Goal: Task Accomplishment & Management: Manage account settings

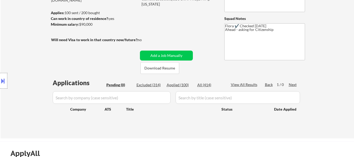
scroll to position [52, 0]
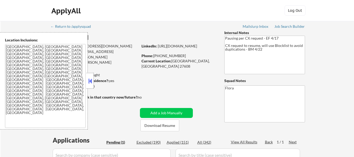
scroll to position [52, 0]
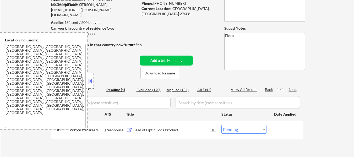
click at [92, 82] on button at bounding box center [90, 81] width 6 height 8
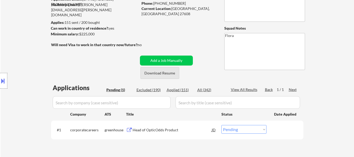
click at [157, 74] on button "Download Resume" at bounding box center [159, 73] width 39 height 12
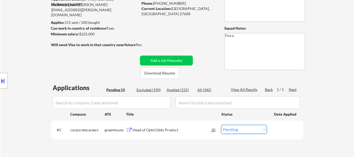
click at [262, 132] on select "Choose an option... Pending Applied Excluded (Questions) Excluded (Expired) Exc…" at bounding box center [243, 129] width 45 height 9
select select ""excluded__bad_match_""
click at [221, 125] on select "Choose an option... Pending Applied Excluded (Questions) Excluded (Expired) Exc…" at bounding box center [243, 129] width 45 height 9
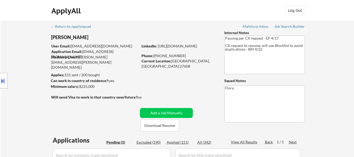
select select ""pending""
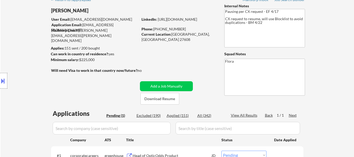
scroll to position [52, 0]
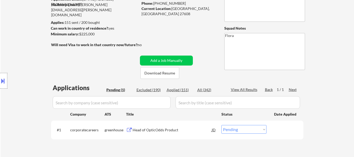
click at [158, 130] on div "Head of OpticOdds Product" at bounding box center [171, 129] width 79 height 5
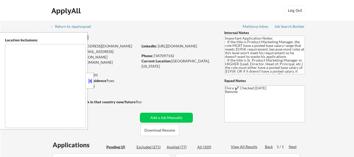
select select ""pending""
click at [90, 83] on button at bounding box center [90, 81] width 6 height 8
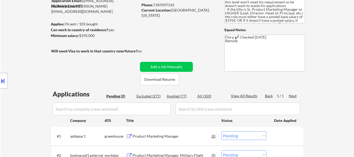
scroll to position [52, 0]
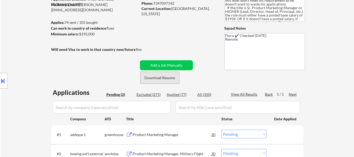
click at [163, 79] on button "Download Resume" at bounding box center [159, 78] width 39 height 12
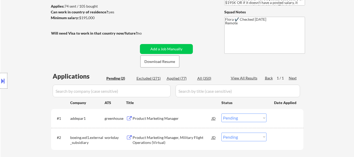
scroll to position [131, 0]
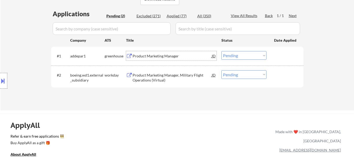
click at [156, 57] on div "Product Marketing Manager" at bounding box center [171, 55] width 79 height 5
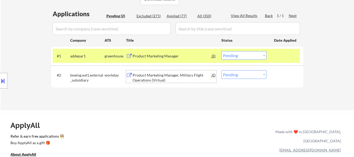
click at [168, 81] on div "Product Marketing Manager, Military Flight Operations (Virtual)" at bounding box center [171, 78] width 79 height 10
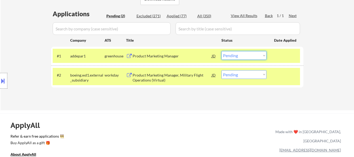
click at [246, 56] on select "Choose an option... Pending Applied Excluded (Questions) Excluded (Expired) Exc…" at bounding box center [243, 55] width 45 height 9
click at [221, 51] on select "Choose an option... Pending Applied Excluded (Questions) Excluded (Expired) Exc…" at bounding box center [243, 55] width 45 height 9
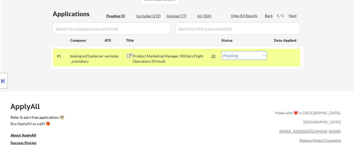
click at [238, 57] on select "Choose an option... Pending Applied Excluded (Questions) Excluded (Expired) Exc…" at bounding box center [243, 55] width 45 height 9
select select ""excluded__expired_""
click at [221, 51] on select "Choose an option... Pending Applied Excluded (Questions) Excluded (Expired) Exc…" at bounding box center [243, 55] width 45 height 9
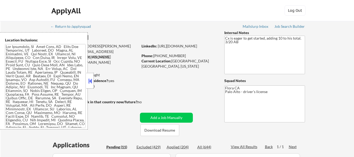
select select ""pending""
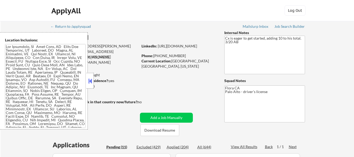
select select ""pending""
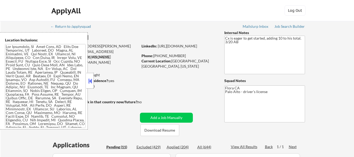
select select ""pending""
click at [94, 80] on strong "Can work in country of residence?:" at bounding box center [80, 80] width 58 height 4
click at [90, 79] on button at bounding box center [90, 81] width 6 height 8
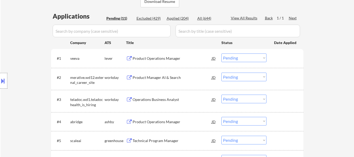
scroll to position [131, 0]
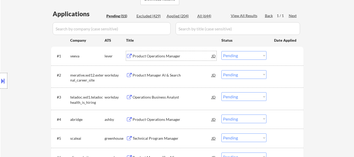
click at [162, 54] on div "Product Operations Manager" at bounding box center [171, 55] width 79 height 5
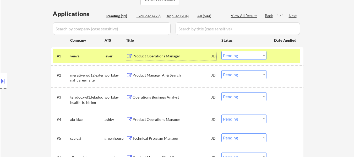
click at [161, 76] on div "Product Manager AI & Search" at bounding box center [171, 75] width 79 height 5
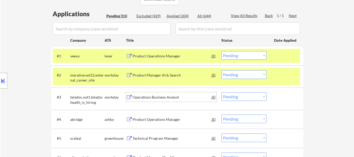
click at [165, 99] on div "Operations Business Analyst" at bounding box center [171, 96] width 79 height 5
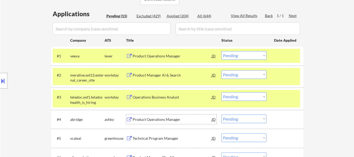
click at [145, 122] on div "Product Operations Manager" at bounding box center [171, 119] width 79 height 5
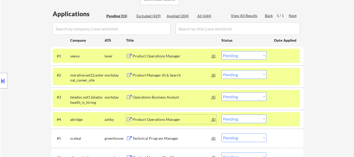
click at [232, 55] on select "Choose an option... Pending Applied Excluded (Questions) Excluded (Expired) Exc…" at bounding box center [243, 55] width 45 height 9
click at [221, 51] on select "Choose an option... Pending Applied Excluded (Questions) Excluded (Expired) Exc…" at bounding box center [243, 55] width 45 height 9
select select ""pending""
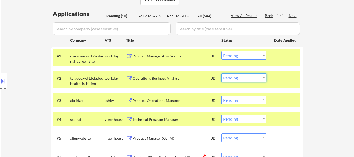
click at [241, 80] on select "Choose an option... Pending Applied Excluded (Questions) Excluded (Expired) Exc…" at bounding box center [243, 77] width 45 height 9
click at [221, 73] on select "Choose an option... Pending Applied Excluded (Questions) Excluded (Expired) Exc…" at bounding box center [243, 77] width 45 height 9
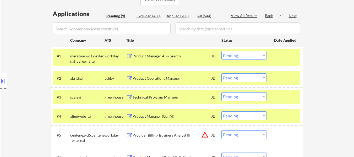
click at [235, 77] on select "Choose an option... Pending Applied Excluded (Questions) Excluded (Expired) Exc…" at bounding box center [243, 77] width 45 height 9
click at [221, 73] on select "Choose an option... Pending Applied Excluded (Questions) Excluded (Expired) Exc…" at bounding box center [243, 77] width 45 height 9
select select ""pending""
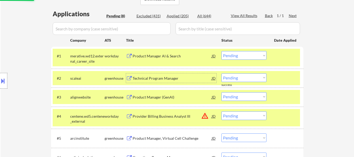
click at [176, 78] on div "Technical Program Manager" at bounding box center [171, 78] width 79 height 5
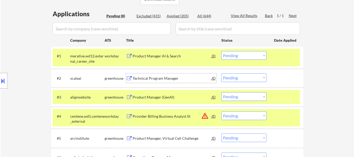
click at [227, 57] on select "Choose an option... Pending Applied Excluded (Questions) Excluded (Expired) Exc…" at bounding box center [243, 55] width 45 height 9
click at [221, 51] on select "Choose an option... Pending Applied Excluded (Questions) Excluded (Expired) Exc…" at bounding box center [243, 55] width 45 height 9
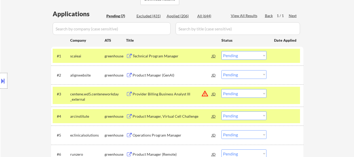
click at [243, 55] on select "Choose an option... Pending Applied Excluded (Questions) Excluded (Expired) Exc…" at bounding box center [243, 55] width 45 height 9
click at [221, 51] on select "Choose an option... Pending Applied Excluded (Questions) Excluded (Expired) Exc…" at bounding box center [243, 55] width 45 height 9
select select ""pending""
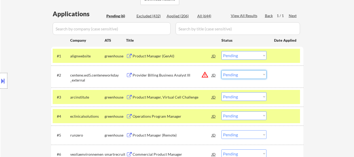
click at [244, 74] on select "Choose an option... Pending Applied Excluded (Questions) Excluded (Expired) Exc…" at bounding box center [243, 74] width 45 height 9
click at [221, 70] on select "Choose an option... Pending Applied Excluded (Questions) Excluded (Expired) Exc…" at bounding box center [243, 74] width 45 height 9
select select ""pending""
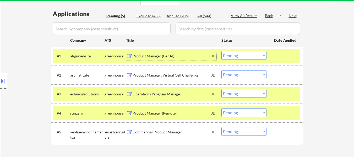
click at [160, 58] on div "Product Manager (GenAI)" at bounding box center [171, 55] width 79 height 5
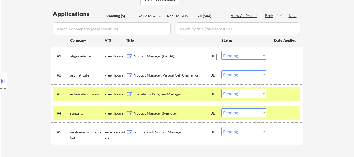
click at [245, 54] on select "Choose an option... Pending Applied Excluded (Questions) Excluded (Expired) Exc…" at bounding box center [243, 55] width 45 height 9
click at [221, 51] on select "Choose an option... Pending Applied Excluded (Questions) Excluded (Expired) Exc…" at bounding box center [243, 55] width 45 height 9
click at [154, 78] on div "Product Manager, Virtual Cell Challenge" at bounding box center [171, 74] width 79 height 9
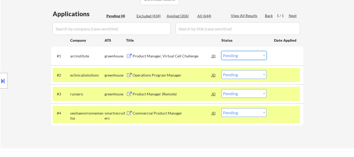
click at [243, 54] on select "Choose an option... Pending Applied Excluded (Questions) Excluded (Expired) Exc…" at bounding box center [243, 55] width 45 height 9
click at [221, 51] on select "Choose an option... Pending Applied Excluded (Questions) Excluded (Expired) Exc…" at bounding box center [243, 55] width 45 height 9
click at [166, 76] on div "Operations Program Manager" at bounding box center [171, 75] width 79 height 5
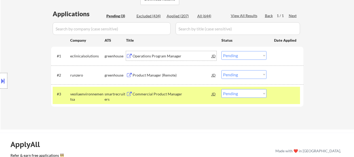
click at [156, 53] on div "Operations Program Manager" at bounding box center [171, 55] width 79 height 9
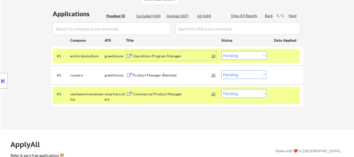
click at [146, 94] on div "Commercial Product Manager" at bounding box center [171, 93] width 79 height 5
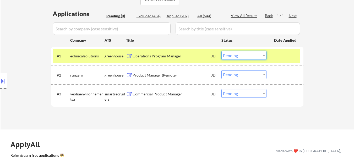
drag, startPoint x: 243, startPoint y: 54, endPoint x: 243, endPoint y: 59, distance: 5.5
click at [243, 55] on select "Choose an option... Pending Applied Excluded (Questions) Excluded (Expired) Exc…" at bounding box center [243, 55] width 45 height 9
click at [221, 51] on select "Choose an option... Pending Applied Excluded (Questions) Excluded (Expired) Exc…" at bounding box center [243, 55] width 45 height 9
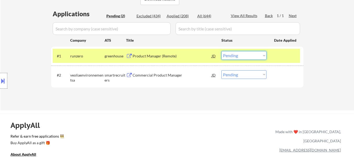
click at [237, 58] on select "Choose an option... Pending Applied Excluded (Questions) Excluded (Expired) Exc…" at bounding box center [243, 55] width 45 height 9
click at [221, 51] on select "Choose an option... Pending Applied Excluded (Questions) Excluded (Expired) Exc…" at bounding box center [243, 55] width 45 height 9
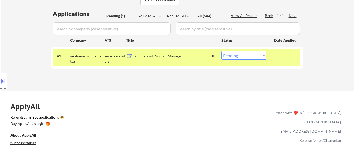
click at [243, 54] on select "Choose an option... Pending Applied Excluded (Questions) Excluded (Expired) Exc…" at bounding box center [243, 55] width 45 height 9
select select ""applied""
click at [221, 51] on select "Choose an option... Pending Applied Excluded (Questions) Excluded (Expired) Exc…" at bounding box center [243, 55] width 45 height 9
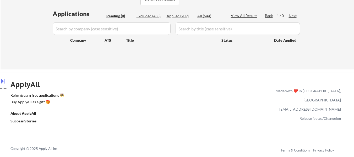
click at [183, 16] on div "Applied (209)" at bounding box center [179, 15] width 26 height 5
select select ""applied""
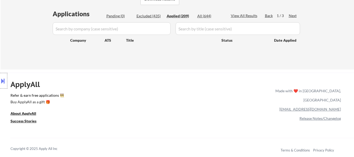
select select ""applied""
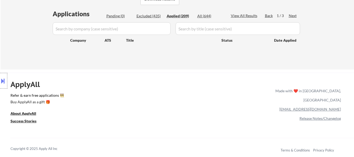
select select ""applied""
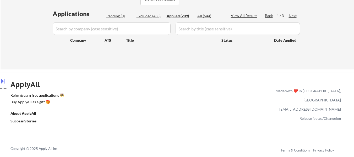
select select ""applied""
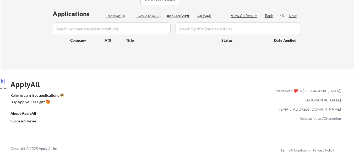
select select ""applied""
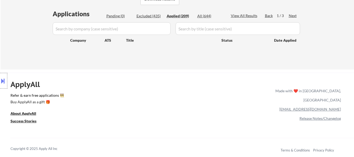
select select ""applied""
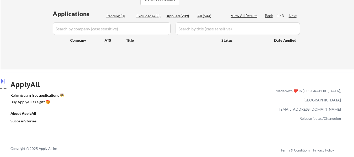
select select ""applied""
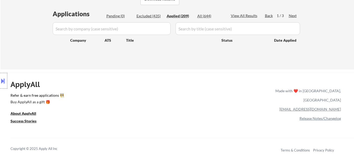
select select ""applied""
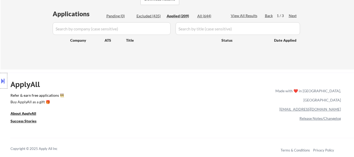
select select ""applied""
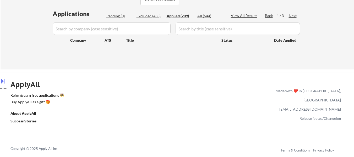
select select ""applied""
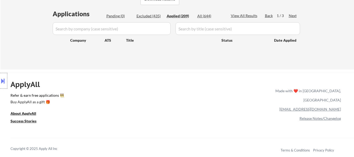
select select ""applied""
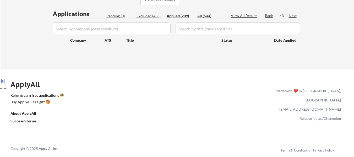
select select ""applied""
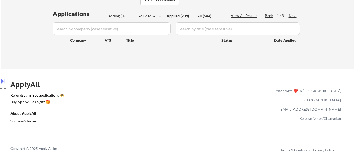
select select ""applied""
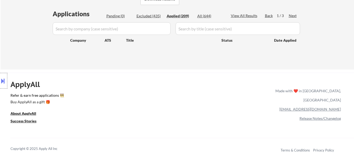
select select ""applied""
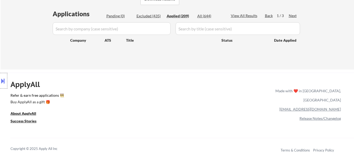
select select ""applied""
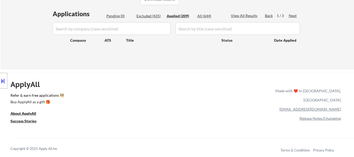
select select ""applied""
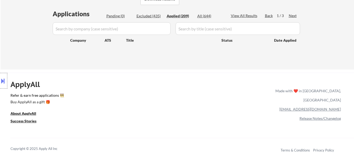
select select ""applied""
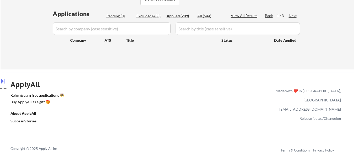
select select ""applied""
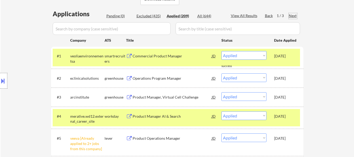
click at [290, 14] on div "Next" at bounding box center [292, 15] width 8 height 5
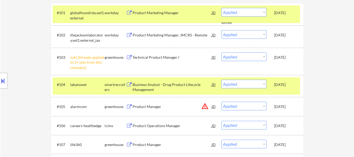
scroll to position [51, 0]
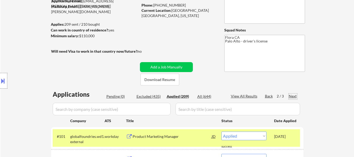
click at [292, 95] on div "Next" at bounding box center [292, 95] width 8 height 5
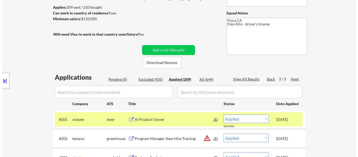
scroll to position [77, 0]
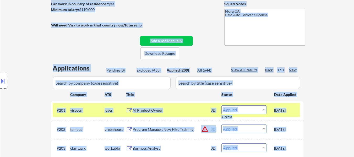
copy body "Nikhil Kalluri User Email: nikhil.kalluri@gmail.com Application Email: nikhil.k…"
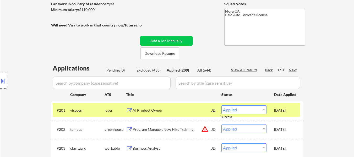
click at [199, 26] on div "← Return to /applysquad Mailslurp Inbox Job Search Builder Nikhil Kalluri User …" at bounding box center [177, 121] width 261 height 354
click at [118, 68] on div "Pending (0)" at bounding box center [119, 70] width 26 height 5
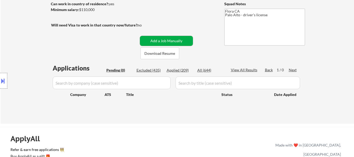
click at [164, 40] on button "Add a Job Manually" at bounding box center [166, 41] width 53 height 10
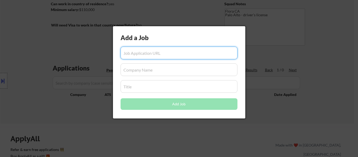
paste input "https://jobs.ashbyhq.com/oneapp/6d377a24-fb84-4ac5-aa4b-70d4dd875533"
type input "https://jobs.ashbyhq.com/oneapp/6d377a24-fb84-4ac5-aa4b-70d4dd875533"
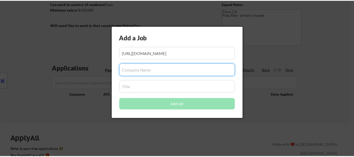
scroll to position [0, 0]
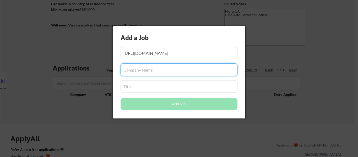
click at [161, 72] on input "input" at bounding box center [178, 69] width 117 height 13
paste input "OnePay"
type input "OnePay"
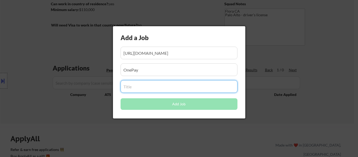
click at [152, 90] on input "input" at bounding box center [178, 86] width 117 height 13
paste input "Product Manager, Onboarding"
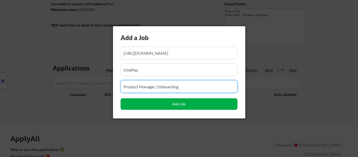
type input "Product Manager, Onboarding"
click at [185, 102] on button "Add Job" at bounding box center [178, 104] width 117 height 12
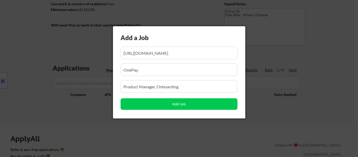
select select ""pending""
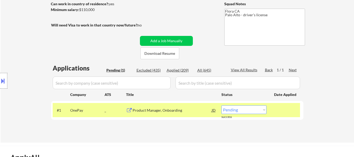
click at [120, 69] on div "Pending (1)" at bounding box center [119, 70] width 26 height 5
select select ""pending""
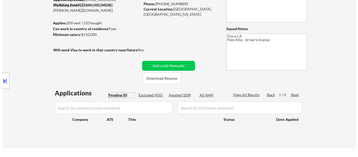
scroll to position [52, 0]
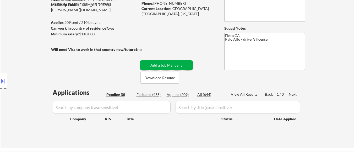
click at [166, 64] on button "Add a Job Manually" at bounding box center [166, 65] width 53 height 10
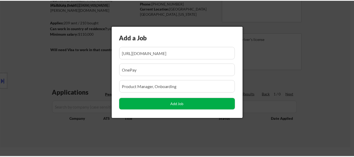
scroll to position [0, 0]
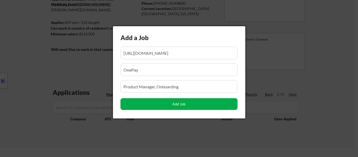
click at [187, 105] on button "Add Job" at bounding box center [178, 104] width 117 height 12
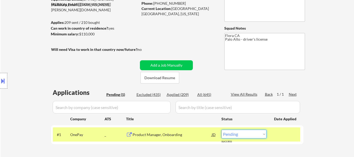
drag, startPoint x: 235, startPoint y: 134, endPoint x: 235, endPoint y: 130, distance: 4.7
click at [235, 134] on select "Choose an option... Pending Applied Excluded (Questions) Excluded (Expired) Exc…" at bounding box center [243, 134] width 45 height 9
select select ""applied""
click at [221, 130] on select "Choose an option... Pending Applied Excluded (Questions) Excluded (Expired) Exc…" at bounding box center [243, 134] width 45 height 9
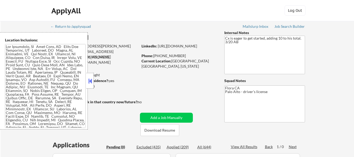
scroll to position [52, 0]
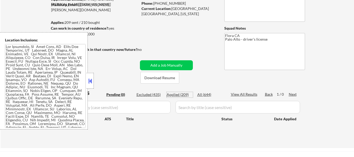
click at [181, 92] on div "Applied (209)" at bounding box center [179, 94] width 26 height 5
click at [90, 81] on button at bounding box center [90, 81] width 6 height 8
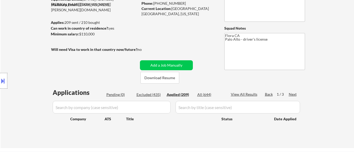
select select ""applied""
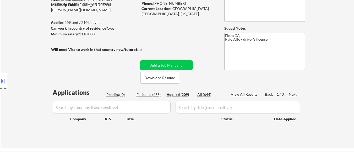
select select ""applied""
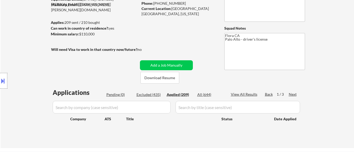
select select ""applied""
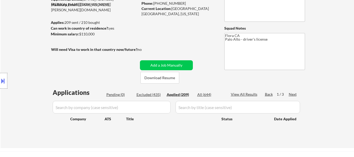
select select ""applied""
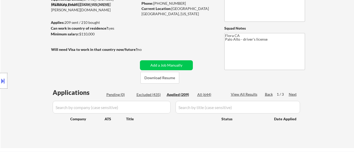
select select ""applied""
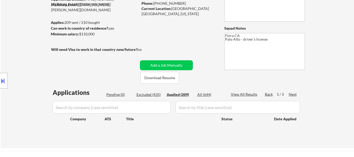
select select ""applied""
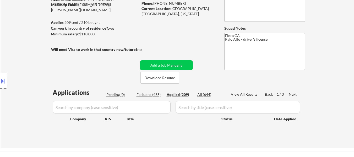
select select ""applied""
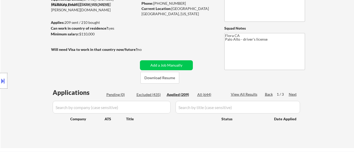
select select ""applied""
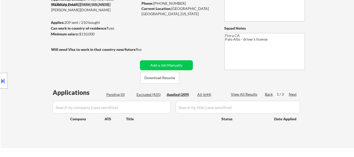
select select ""applied""
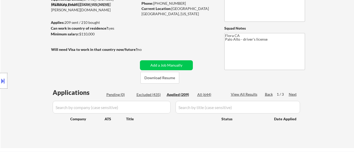
select select ""applied""
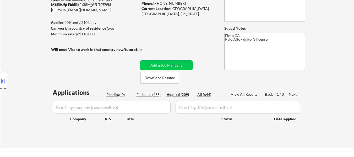
select select ""applied""
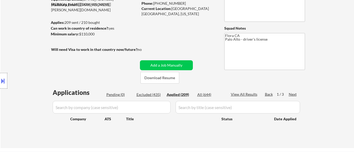
select select ""applied""
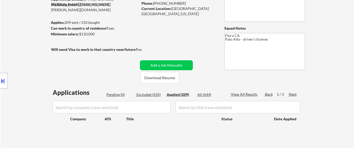
select select ""applied""
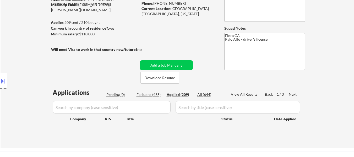
select select ""applied""
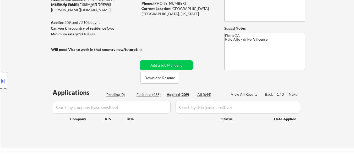
select select ""applied""
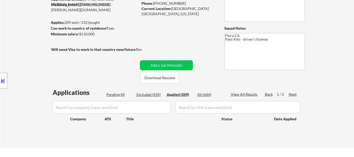
select select ""applied""
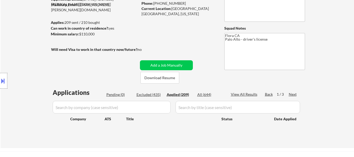
select select ""applied""
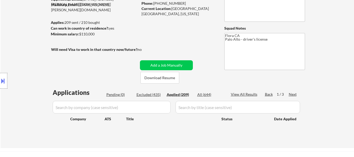
select select ""applied""
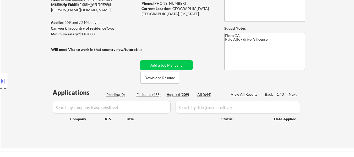
select select ""applied""
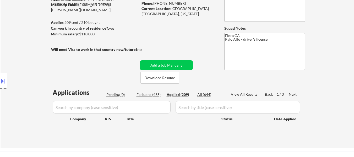
select select ""applied""
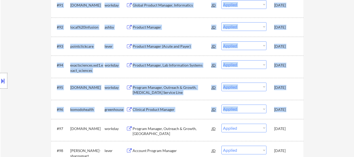
scroll to position [2094, 0]
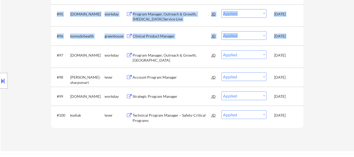
drag, startPoint x: 296, startPoint y: 66, endPoint x: 295, endPoint y: 116, distance: 50.0
copy div "#1 veoliaenvironnementsa smartrecruiters Commercial Product Manager JD Choose a…"
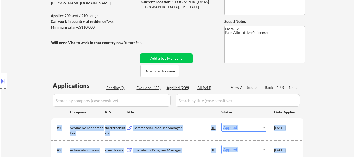
scroll to position [0, 0]
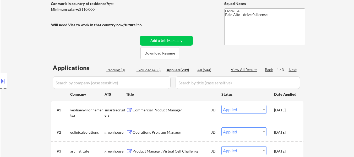
scroll to position [79, 0]
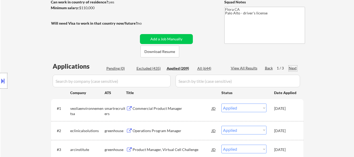
click at [292, 69] on div "Next" at bounding box center [292, 67] width 8 height 5
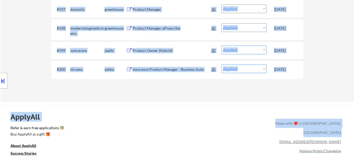
scroll to position [2120, 0]
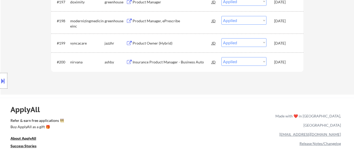
drag, startPoint x: 295, startPoint y: 93, endPoint x: 299, endPoint y: 89, distance: 5.6
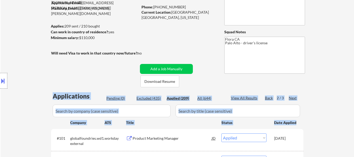
scroll to position [105, 0]
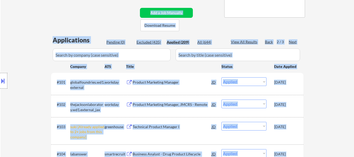
copy body "Nikhil Kalluri User Email: nikhil.kalluri@gmail.com Application Email: nikhil.k…"
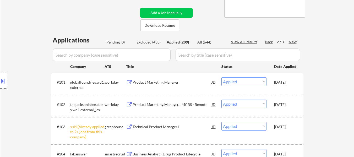
click at [267, 42] on div "Back" at bounding box center [269, 41] width 8 height 5
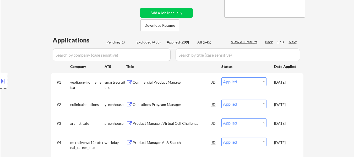
click at [267, 42] on div "Back" at bounding box center [269, 41] width 8 height 5
click at [155, 42] on div "Excluded (435)" at bounding box center [149, 42] width 26 height 5
select select ""excluded__bad_match_""
select select ""excluded__expired_""
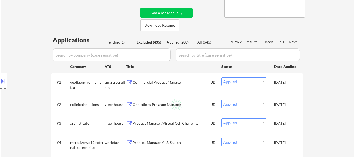
select select ""excluded__bad_match_""
select select ""excluded""
select select ""excluded__bad_match_""
select select ""excluded__other_""
select select ""excluded__expired_""
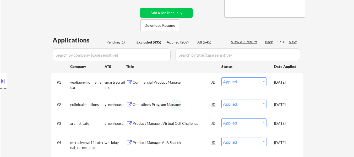
select select ""excluded__bad_match_""
select select ""excluded__location_""
select select ""excluded__expired_""
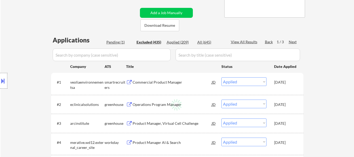
select select ""excluded__location_""
select select ""excluded""
select select ""excluded__other_""
select select ""excluded""
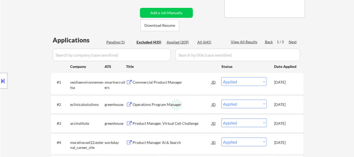
select select ""excluded__expired_""
select select ""excluded__blocklist_""
select select ""excluded__salary_""
select select ""excluded__other_""
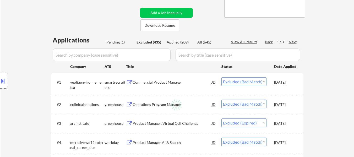
select select ""excluded__location_""
select select ""excluded__expired_""
select select ""excluded""
select select ""excluded__other_""
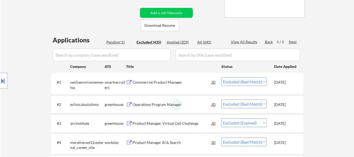
select select ""excluded__blocklist_""
select select ""excluded__salary_""
select select ""excluded""
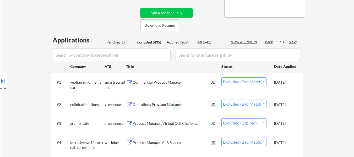
select select ""excluded""
select select ""excluded__location_""
select select ""excluded__expired_""
select select ""excluded__bad_match_""
select select ""excluded__location_""
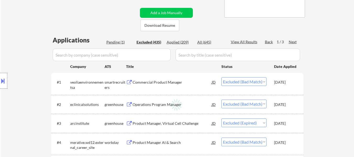
select select ""excluded""
select select ""excluded__bad_match_""
select select ""excluded__expired_""
select select ""excluded__location_""
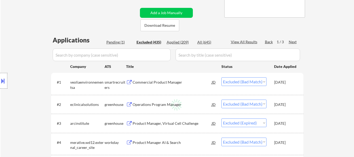
select select ""excluded__bad_match_""
select select ""excluded__expired_""
select select ""excluded__bad_match_""
select select ""excluded""
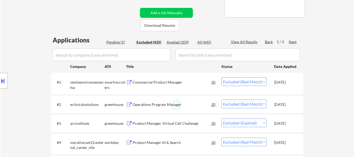
select select ""excluded__bad_match_""
select select ""excluded__other_""
select select ""excluded__expired_""
select select ""excluded""
select select ""excluded__bad_match_""
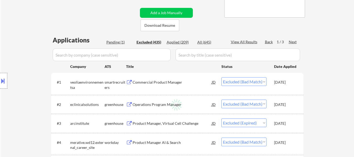
select select ""excluded__expired_""
select select ""excluded__bad_match_""
select select ""excluded""
select select ""excluded__bad_match_""
select select ""excluded__location_""
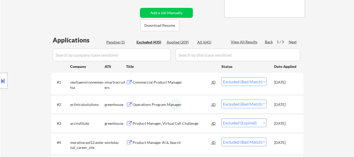
select select ""excluded__location_""
select select ""excluded__other_""
select select ""excluded""
select select ""excluded__expired_""
select select ""excluded""
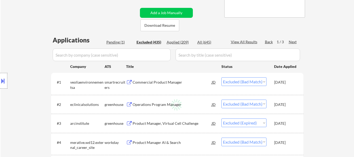
select select ""excluded__expired_""
select select ""excluded__bad_match_""
select select ""excluded__expired_""
select select ""excluded""
select select ""excluded__bad_match_""
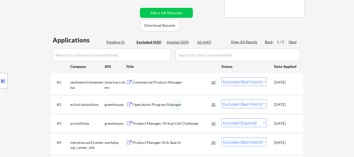
select select ""excluded__expired_""
select select ""excluded__other_""
select select ""excluded""
select select ""excluded__expired_""
select select ""excluded""
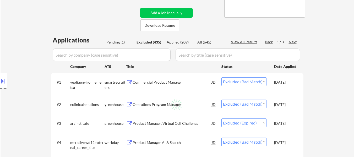
select select ""excluded""
select select ""excluded__expired_""
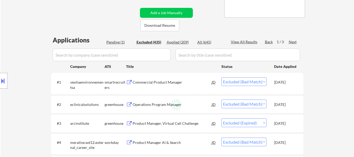
select select ""excluded""
select select ""excluded__location_""
select select ""excluded__bad_match_""
select select ""excluded__expired_""
select select ""excluded""
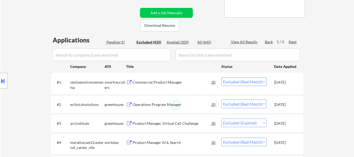
select select ""excluded""
select select ""excluded__expired_""
select select ""excluded""
select select ""excluded__location_""
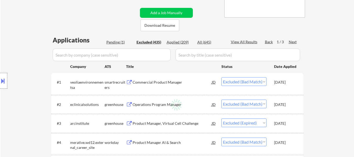
select select ""excluded""
select select ""excluded__location_""
select select ""excluded__other_""
select select ""excluded""
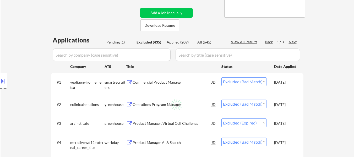
select select ""excluded""
select select ""excluded__location_""
select select ""excluded__other_""
select select ""excluded__blocklist_""
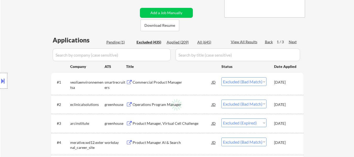
select select ""excluded""
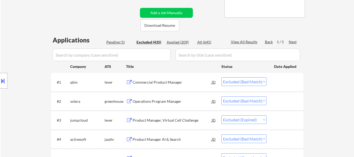
click at [105, 55] on input "input" at bounding box center [112, 54] width 118 height 13
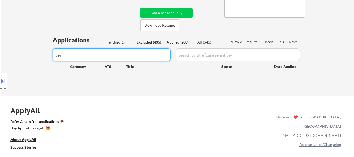
click at [147, 54] on input "input" at bounding box center [112, 54] width 118 height 13
